Goal: Find contact information: Find contact information

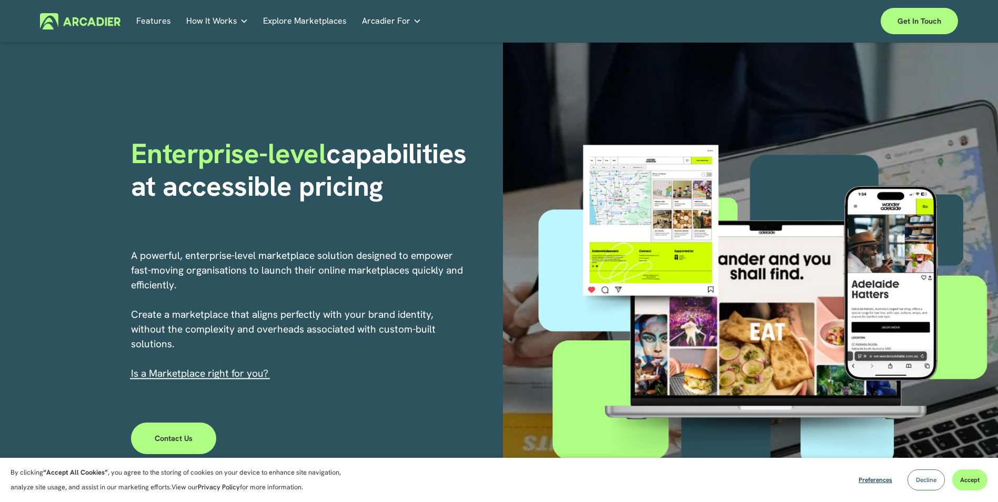
click at [922, 476] on span "Decline" at bounding box center [925, 479] width 21 height 8
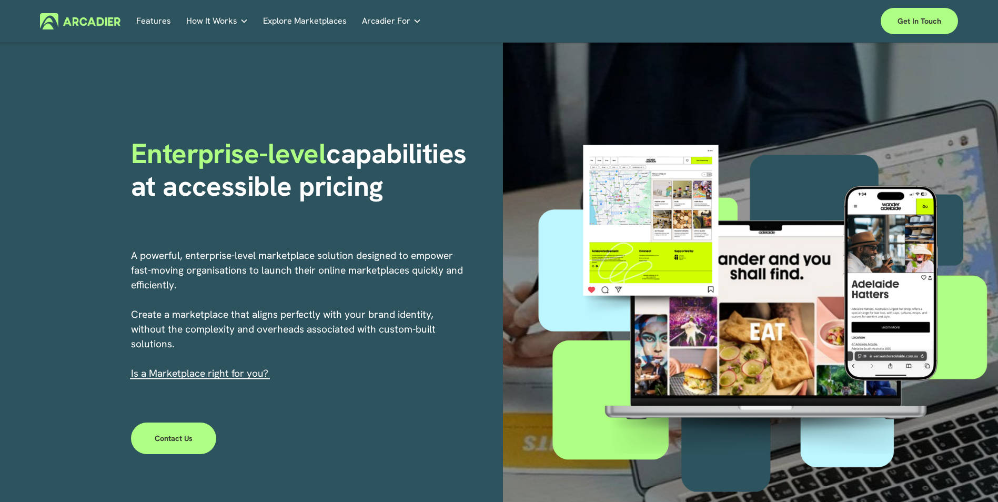
click at [308, 25] on link "Explore Marketplaces" at bounding box center [305, 21] width 84 height 16
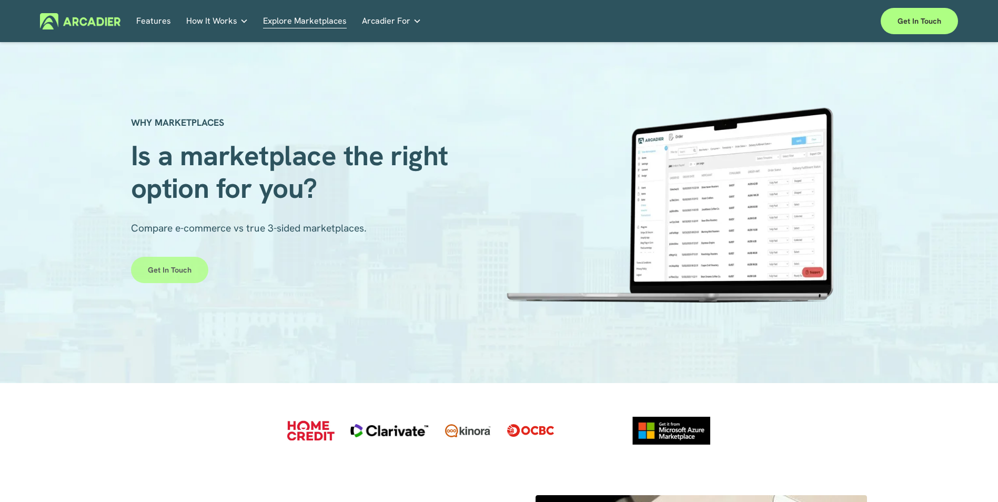
click at [177, 264] on link "Get in touch" at bounding box center [169, 270] width 77 height 26
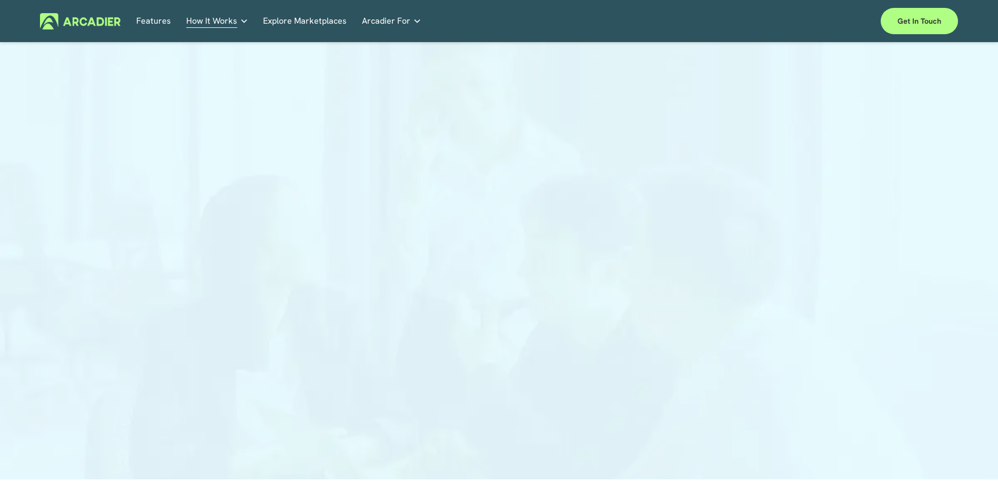
scroll to position [53, 0]
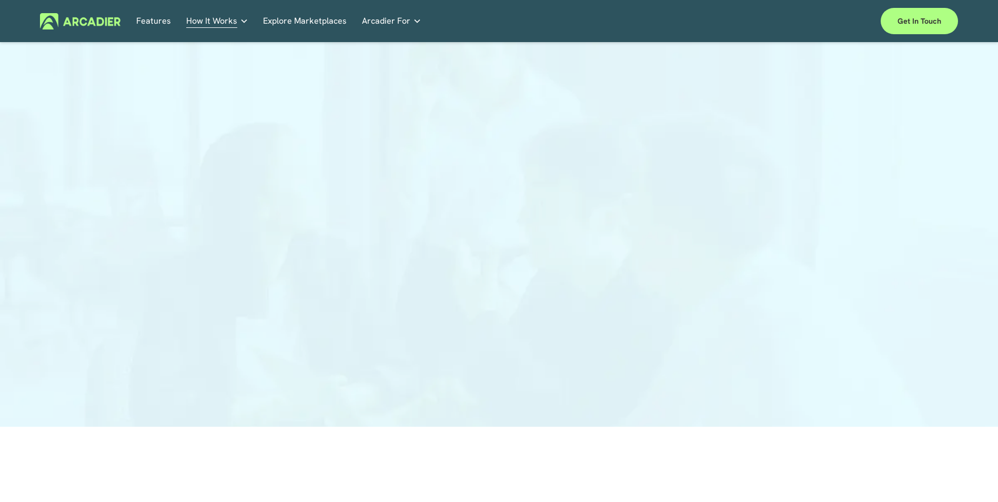
click at [211, 219] on div at bounding box center [499, 213] width 998 height 428
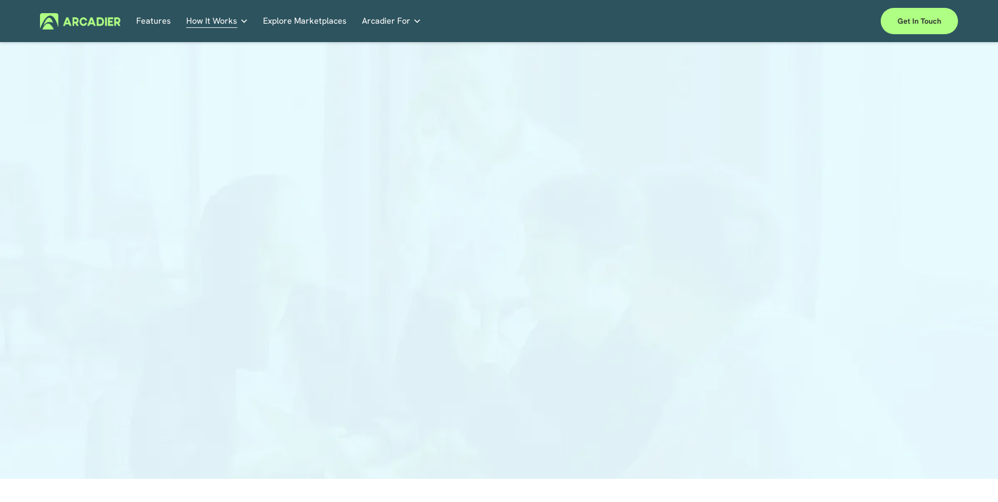
scroll to position [0, 0]
